Goal: Task Accomplishment & Management: Manage account settings

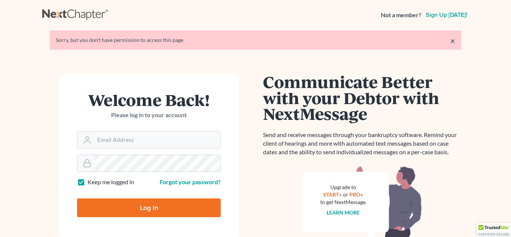
type input "morgan@teaguelawassociates.com"
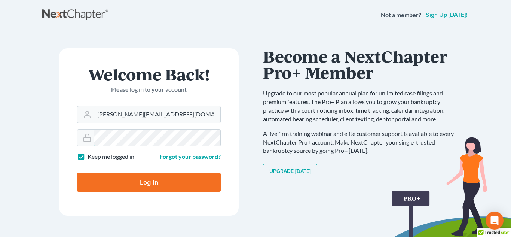
click at [77, 173] on input "Log In" at bounding box center [149, 182] width 144 height 19
type input "Thinking..."
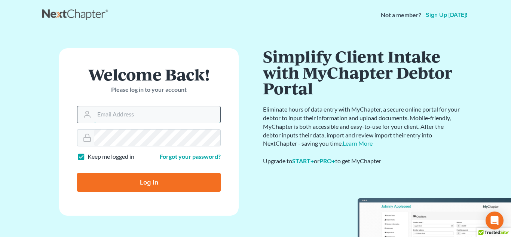
click at [142, 114] on input "Email Address" at bounding box center [157, 114] width 126 height 16
type input "[PERSON_NAME][EMAIL_ADDRESS][DOMAIN_NAME]"
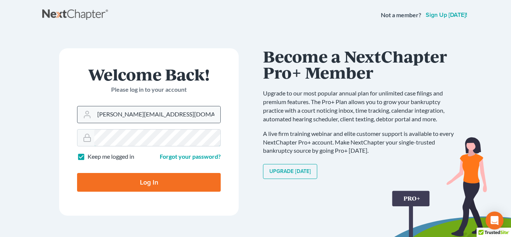
click at [77, 173] on input "Log In" at bounding box center [149, 182] width 144 height 19
type input "Thinking..."
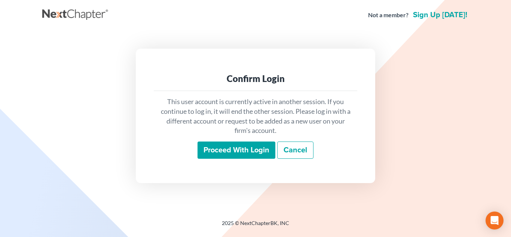
click at [230, 154] on input "Proceed with login" at bounding box center [236, 149] width 78 height 17
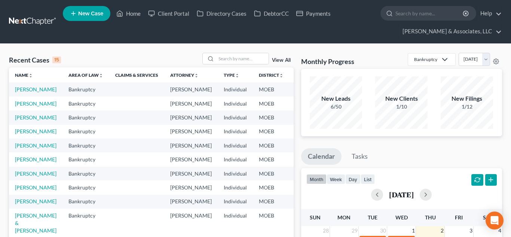
click at [253, 138] on td "MOEB" at bounding box center [271, 132] width 37 height 14
click at [240, 62] on input "search" at bounding box center [242, 58] width 52 height 11
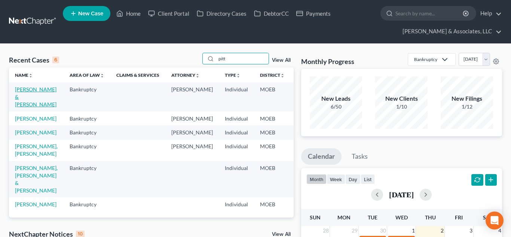
type input "pitt"
click at [23, 94] on link "[PERSON_NAME] & [PERSON_NAME]" at bounding box center [36, 96] width 42 height 21
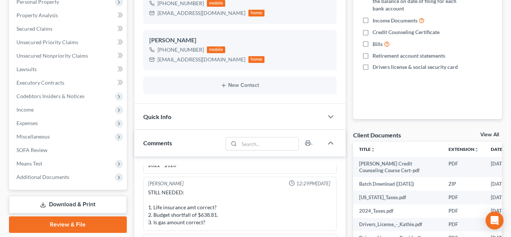
scroll to position [164, 0]
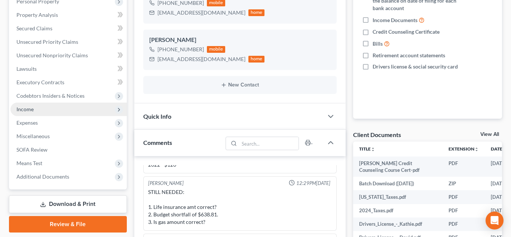
click at [27, 107] on span "Income" at bounding box center [24, 109] width 17 height 6
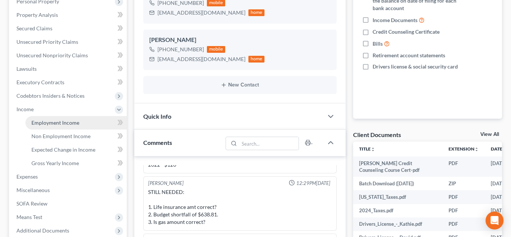
click at [47, 122] on span "Employment Income" at bounding box center [55, 122] width 48 height 6
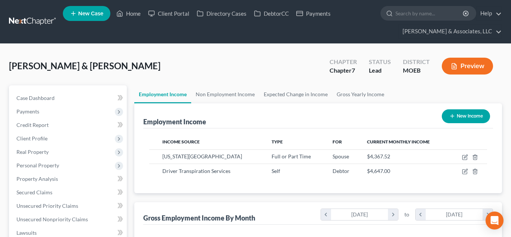
scroll to position [134, 206]
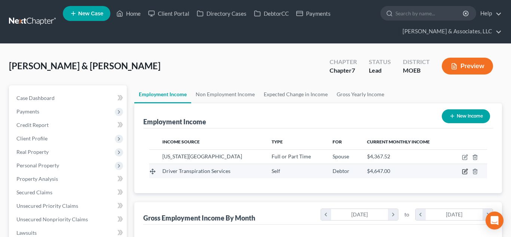
click at [463, 171] on icon "button" at bounding box center [465, 171] width 6 height 6
select select "1"
select select "26"
select select "0"
